Goal: Submit feedback/report problem

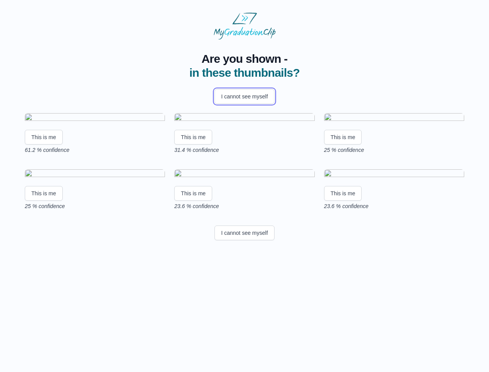
click at [244, 96] on button "I cannot see myself" at bounding box center [245, 96] width 60 height 15
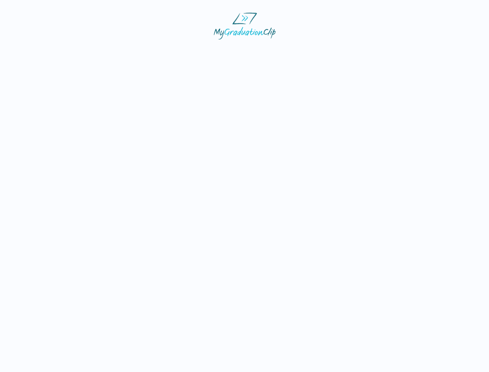
click at [44, 52] on html at bounding box center [244, 26] width 489 height 52
click at [194, 52] on html at bounding box center [244, 26] width 489 height 52
click at [345, 52] on html at bounding box center [244, 26] width 489 height 52
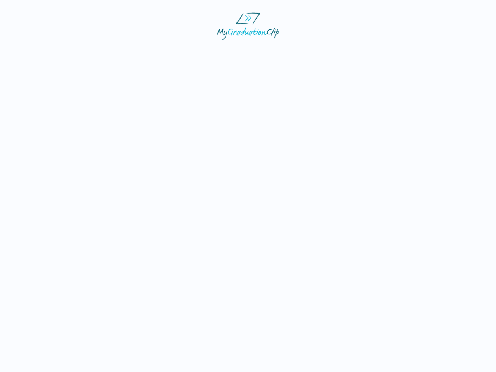
click at [44, 52] on html at bounding box center [248, 26] width 496 height 52
click at [194, 52] on html at bounding box center [248, 26] width 496 height 52
click at [345, 52] on html at bounding box center [248, 26] width 496 height 52
click at [244, 52] on html at bounding box center [248, 26] width 496 height 52
